Goal: Task Accomplishment & Management: Use online tool/utility

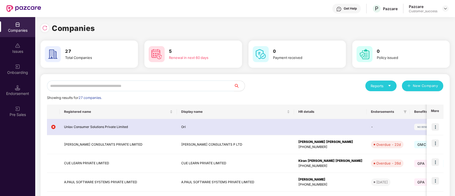
scroll to position [20, 0]
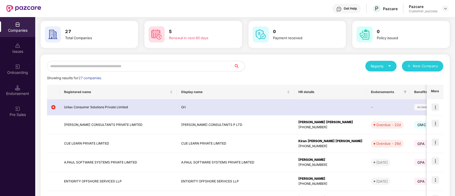
click at [201, 64] on input "text" at bounding box center [140, 66] width 187 height 11
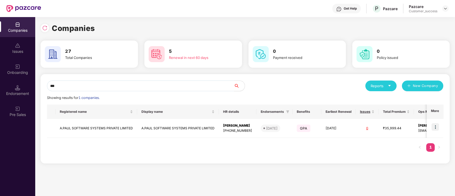
type input "***"
click at [214, 85] on input "***" at bounding box center [140, 86] width 187 height 11
click at [271, 161] on div "*** Reports New Company Showing results for 1 companies. Registered name Displa…" at bounding box center [245, 118] width 409 height 89
click at [29, 70] on div "Onboarding" at bounding box center [17, 72] width 35 height 5
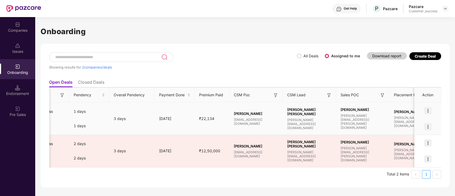
scroll to position [0, 401]
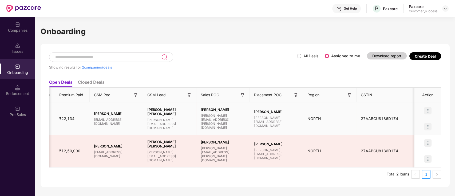
click at [429, 112] on img at bounding box center [427, 110] width 7 height 7
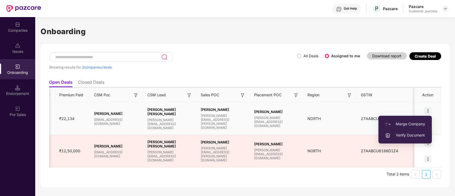
click at [416, 133] on span "Verify Document" at bounding box center [405, 135] width 40 height 6
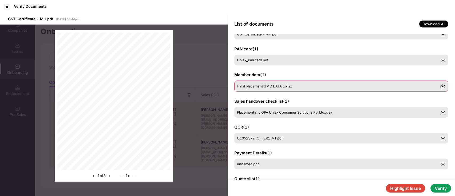
scroll to position [0, 0]
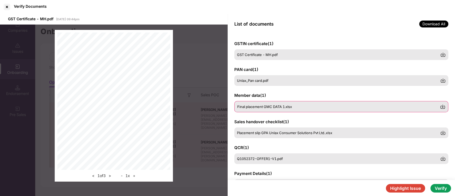
click at [442, 107] on img at bounding box center [442, 106] width 5 height 5
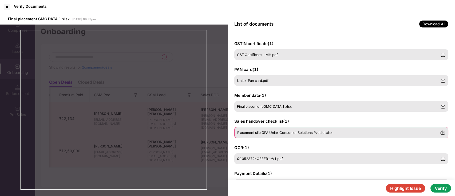
click at [335, 131] on div "Placement slip GPA Unlax Consumer Solutions Pvt Ltd..xlsx" at bounding box center [338, 132] width 203 height 4
click at [442, 133] on img at bounding box center [442, 132] width 5 height 5
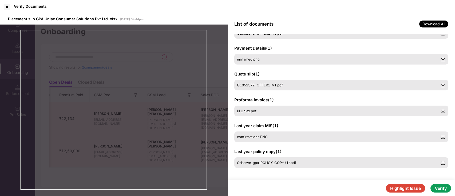
scroll to position [126, 0]
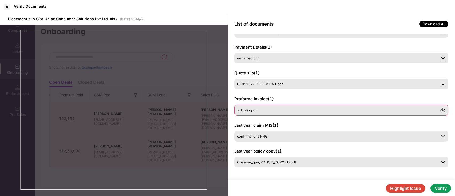
click at [278, 109] on div "PI Unlax.pdf" at bounding box center [338, 110] width 203 height 4
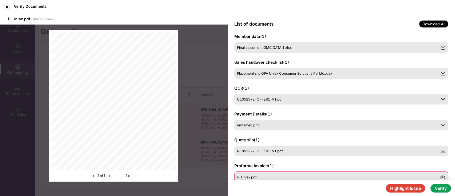
scroll to position [0, 0]
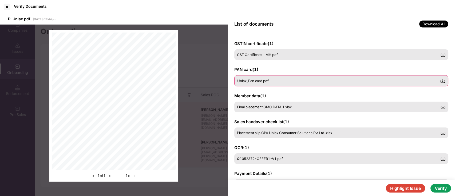
click at [279, 80] on div "Unlax_Pan card.pdf" at bounding box center [338, 81] width 203 height 4
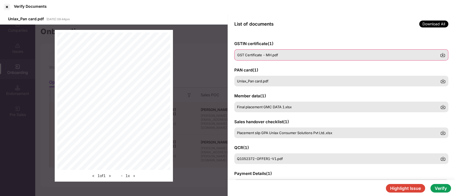
click at [263, 56] on span "GST Certificate - MH.pdf" at bounding box center [257, 55] width 41 height 4
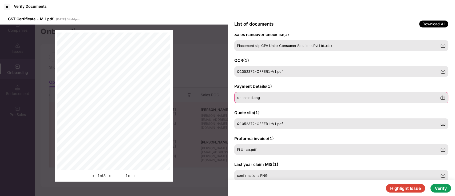
scroll to position [98, 0]
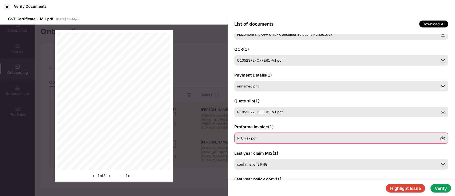
click at [274, 136] on div "PI Unlax.pdf" at bounding box center [341, 138] width 214 height 11
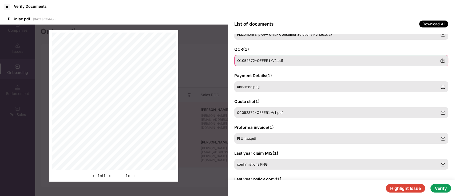
click at [301, 59] on div "Q1052372-OFFER1-V1.pdf" at bounding box center [338, 60] width 203 height 4
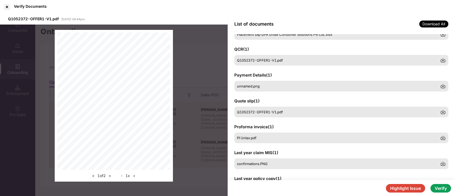
drag, startPoint x: 171, startPoint y: 84, endPoint x: 172, endPoint y: 99, distance: 15.3
click at [172, 99] on div "< 1 of 2 > - 1 x +" at bounding box center [114, 106] width 118 height 152
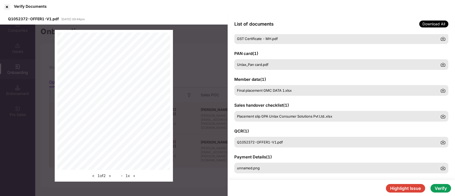
scroll to position [0, 0]
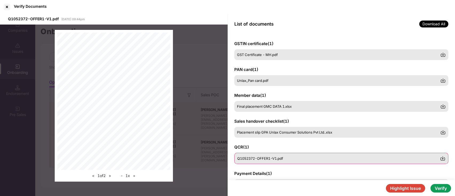
click at [442, 159] on img at bounding box center [442, 158] width 5 height 5
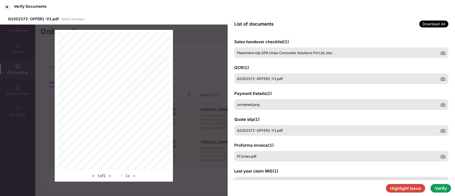
scroll to position [79, 0]
click at [210, 158] on div "< 1 of 2 > - 1 x +" at bounding box center [114, 106] width 228 height 163
click at [7, 6] on div at bounding box center [7, 7] width 9 height 9
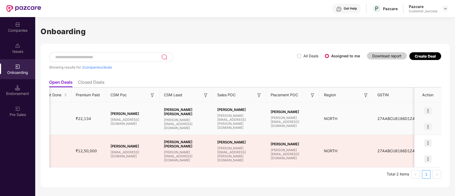
scroll to position [0, 401]
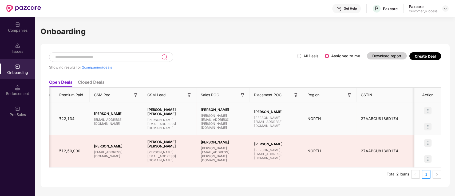
click at [429, 110] on img at bounding box center [427, 110] width 7 height 7
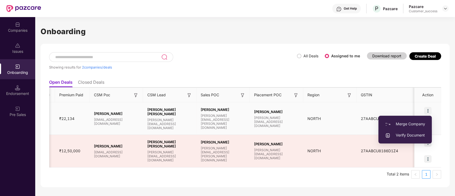
click at [416, 132] on span "Verify Document" at bounding box center [405, 135] width 40 height 6
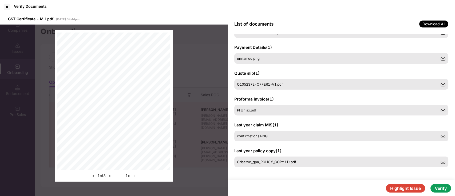
scroll to position [0, 0]
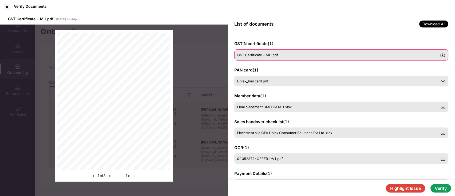
click at [442, 55] on img at bounding box center [442, 54] width 5 height 5
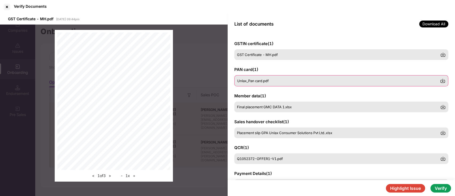
click at [442, 81] on img at bounding box center [442, 80] width 5 height 5
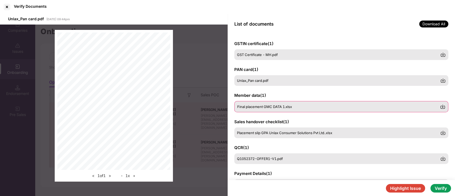
click at [442, 106] on img at bounding box center [442, 106] width 5 height 5
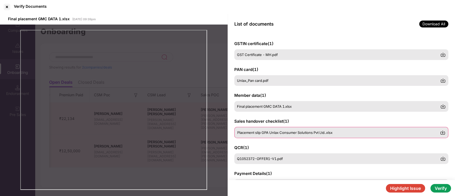
click at [443, 133] on img at bounding box center [442, 132] width 5 height 5
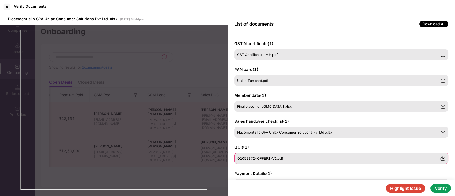
click at [442, 157] on img at bounding box center [442, 158] width 5 height 5
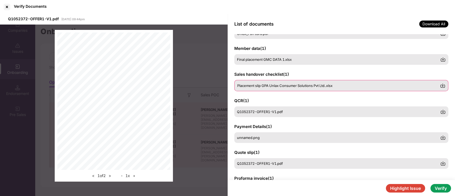
scroll to position [51, 0]
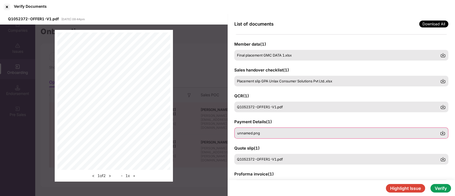
click at [443, 133] on img at bounding box center [442, 132] width 5 height 5
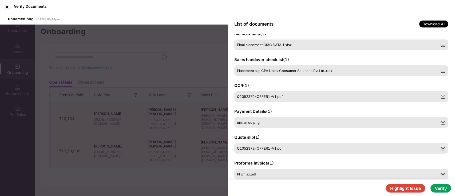
scroll to position [71, 0]
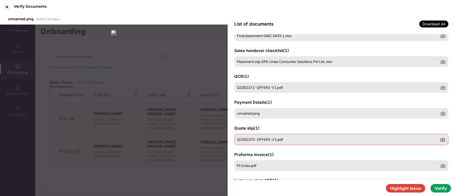
click at [443, 138] on img at bounding box center [442, 139] width 5 height 5
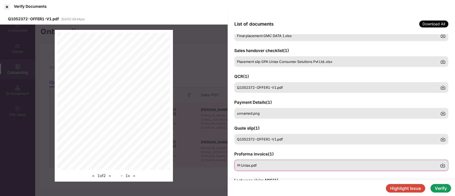
click at [443, 165] on img at bounding box center [442, 165] width 5 height 5
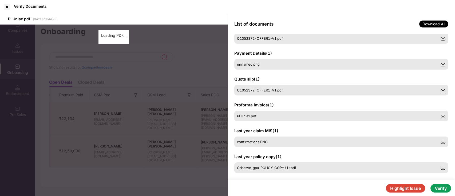
scroll to position [121, 0]
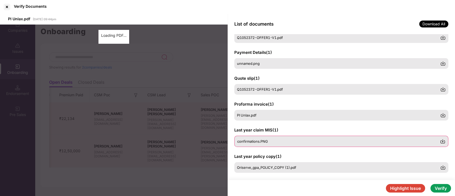
click at [444, 141] on img at bounding box center [442, 141] width 5 height 5
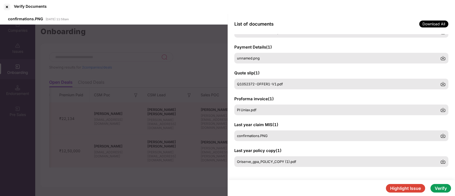
scroll to position [125, 0]
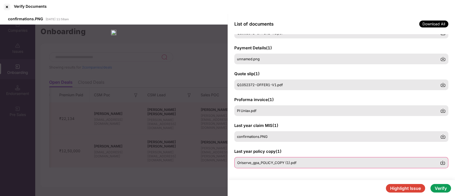
click at [442, 163] on img at bounding box center [442, 162] width 5 height 5
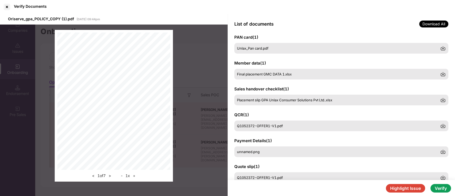
scroll to position [53, 0]
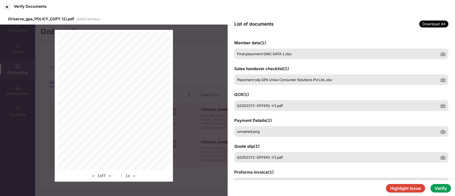
click at [204, 94] on div "< 1 of 7 > - 1 x +" at bounding box center [114, 106] width 228 height 163
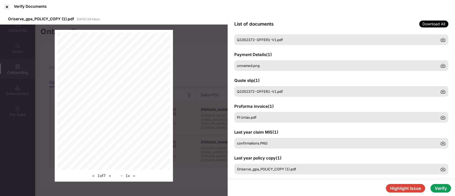
scroll to position [0, 0]
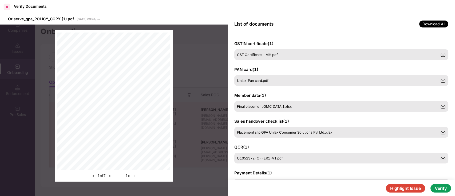
click at [9, 8] on div at bounding box center [7, 7] width 9 height 9
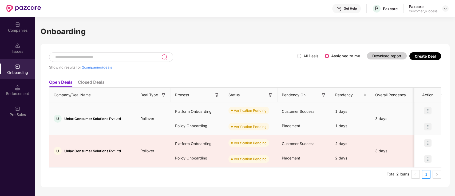
click at [429, 110] on img at bounding box center [427, 110] width 7 height 7
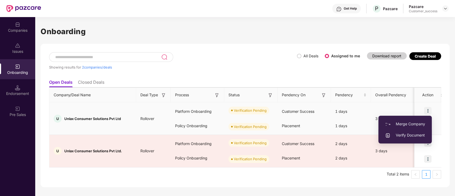
click at [413, 136] on span "Verify Document" at bounding box center [405, 135] width 40 height 6
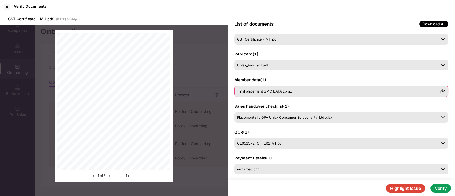
scroll to position [15, 0]
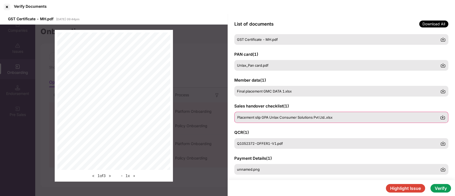
click at [442, 116] on img at bounding box center [442, 117] width 5 height 5
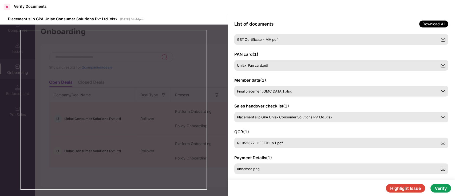
click at [6, 8] on div at bounding box center [7, 7] width 9 height 9
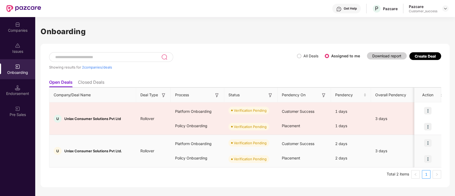
click at [427, 142] on img at bounding box center [427, 142] width 7 height 7
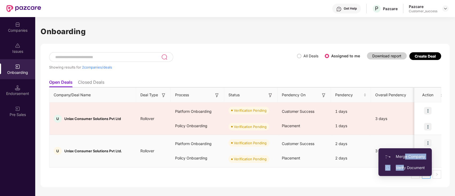
drag, startPoint x: 404, startPoint y: 157, endPoint x: 403, endPoint y: 168, distance: 11.2
click at [403, 168] on ul "Merge Company Verify Document" at bounding box center [404, 162] width 53 height 28
click at [403, 168] on span "Verify Document" at bounding box center [405, 168] width 40 height 6
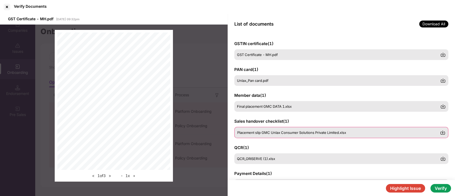
click at [443, 132] on img at bounding box center [442, 132] width 5 height 5
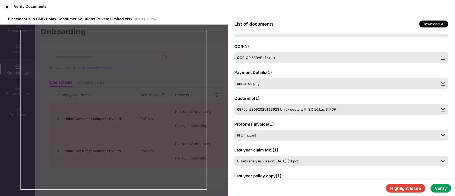
scroll to position [126, 0]
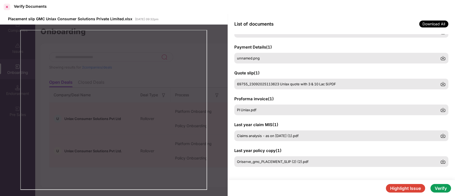
click at [5, 7] on div at bounding box center [7, 7] width 9 height 9
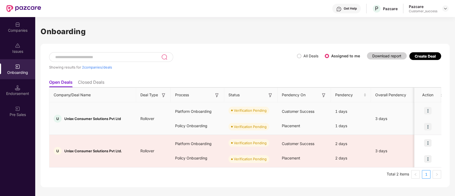
click at [429, 112] on img at bounding box center [427, 110] width 7 height 7
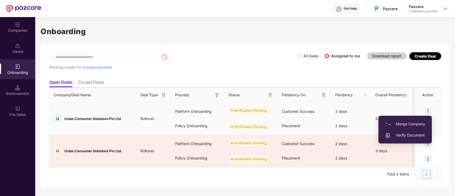
click at [414, 132] on span "Verify Document" at bounding box center [405, 135] width 40 height 6
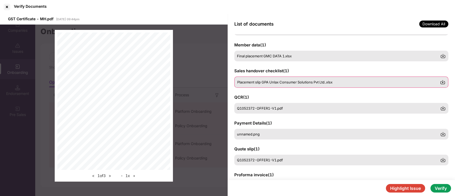
scroll to position [0, 0]
